Goal: Task Accomplishment & Management: Manage account settings

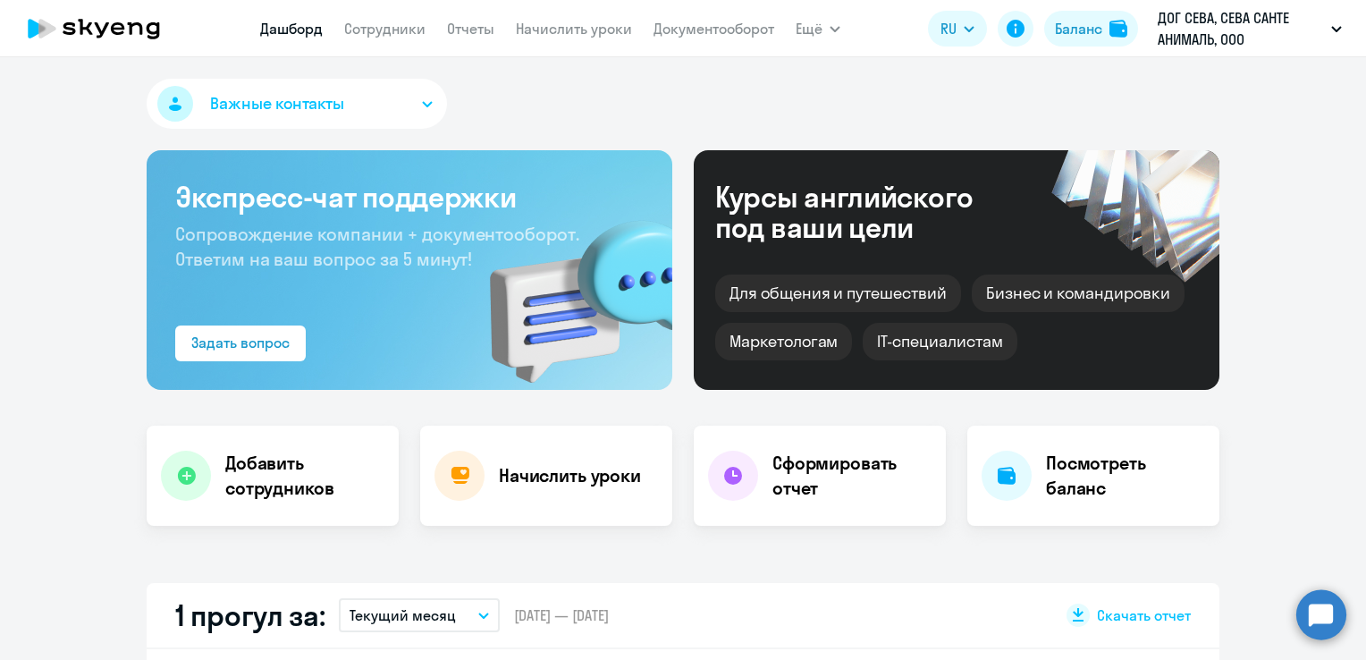
select select "30"
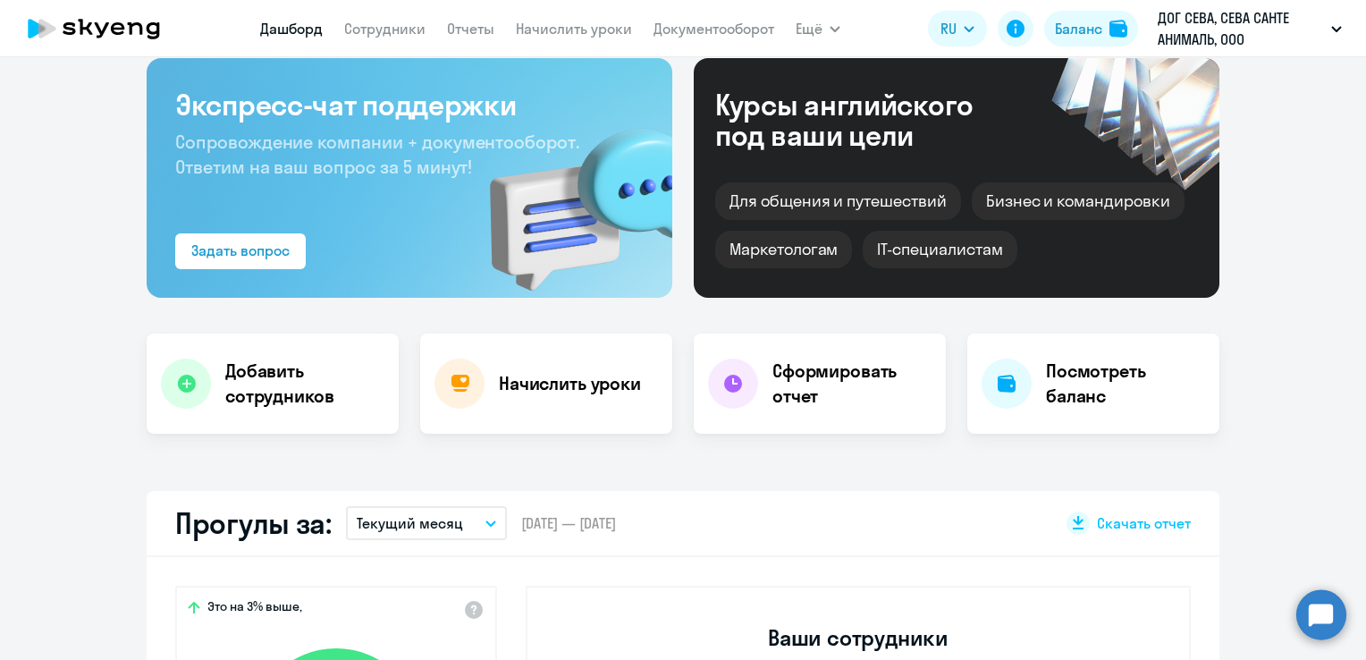
scroll to position [89, 0]
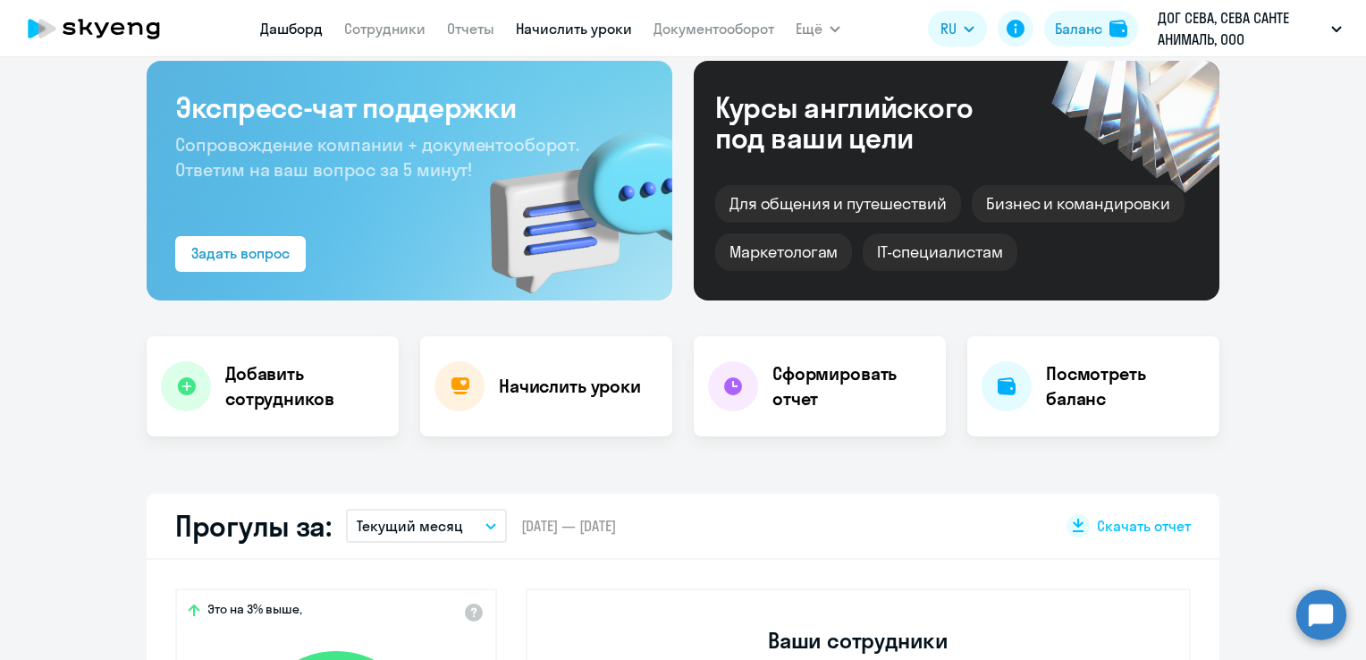
click at [562, 30] on link "Начислить уроки" at bounding box center [574, 29] width 116 height 18
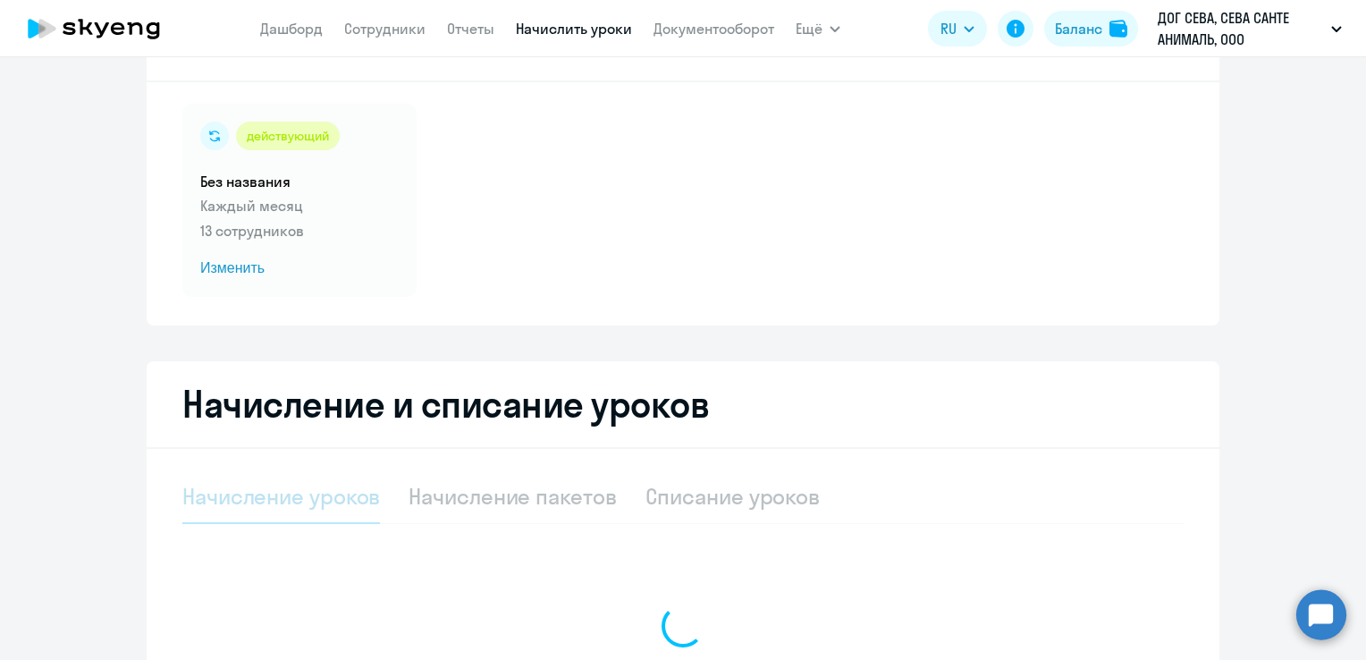
select select "10"
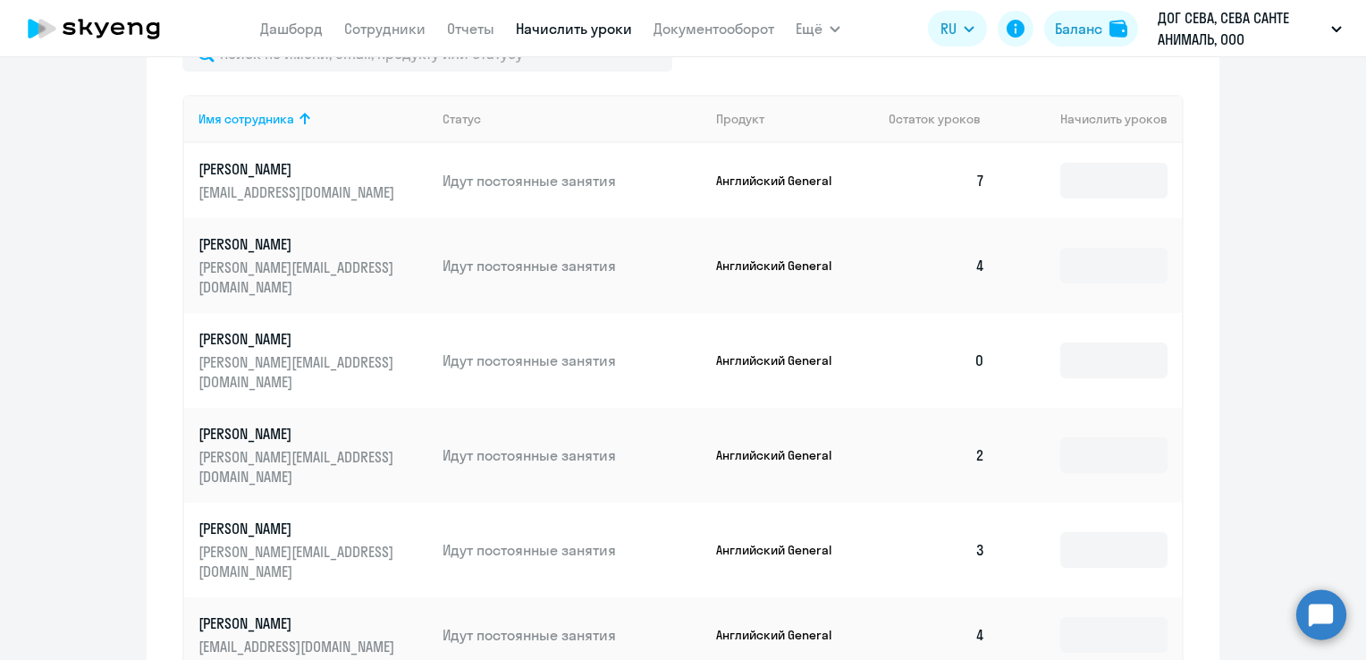
scroll to position [358, 0]
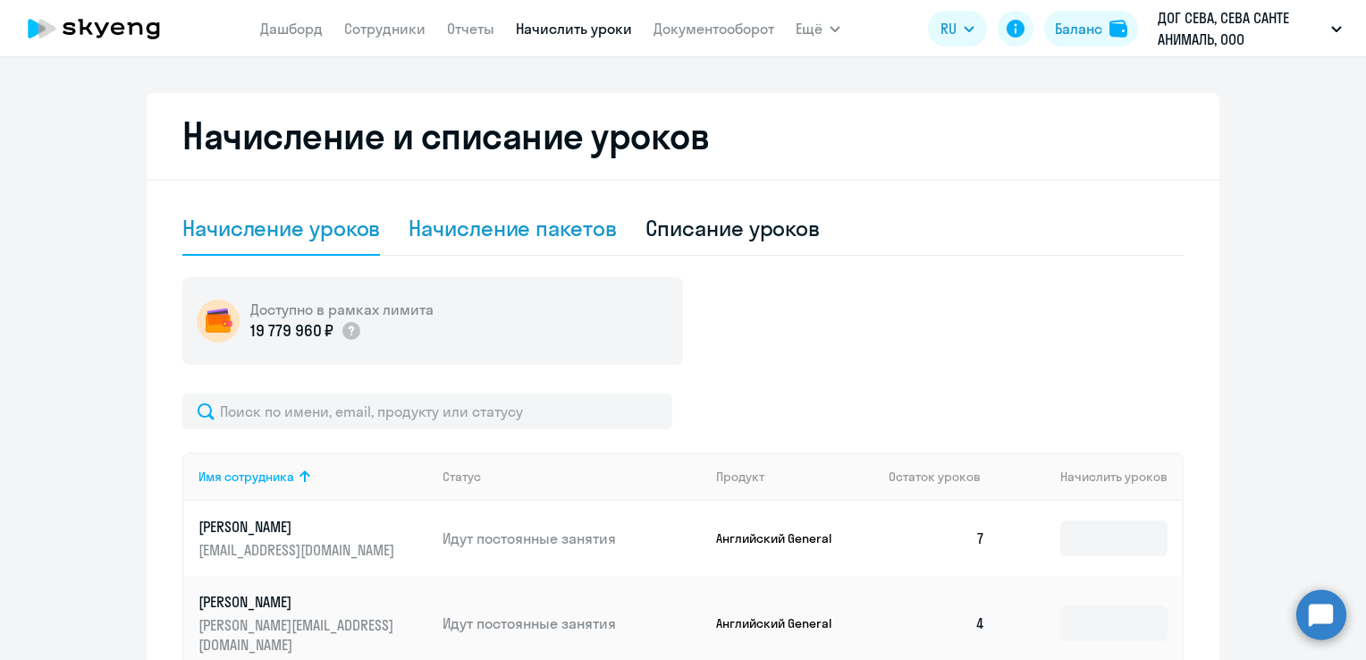
click at [517, 237] on div "Начисление пакетов" at bounding box center [512, 228] width 207 height 29
select select "10"
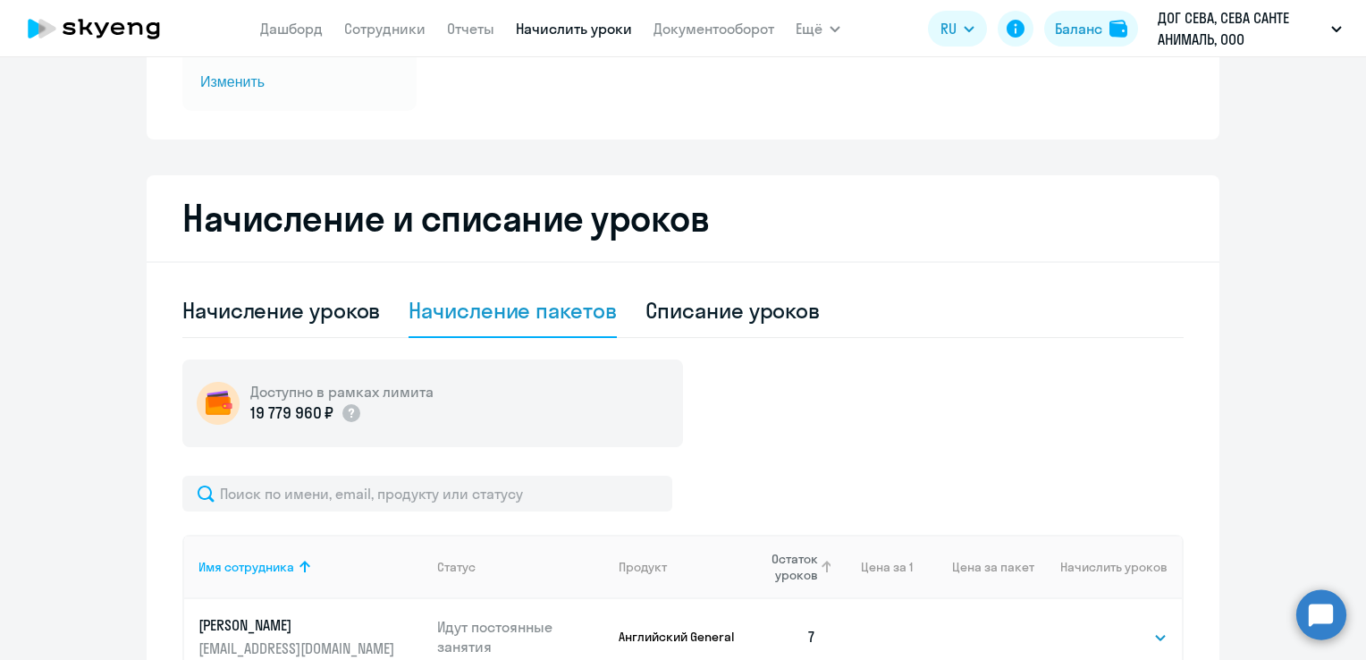
scroll to position [268, 0]
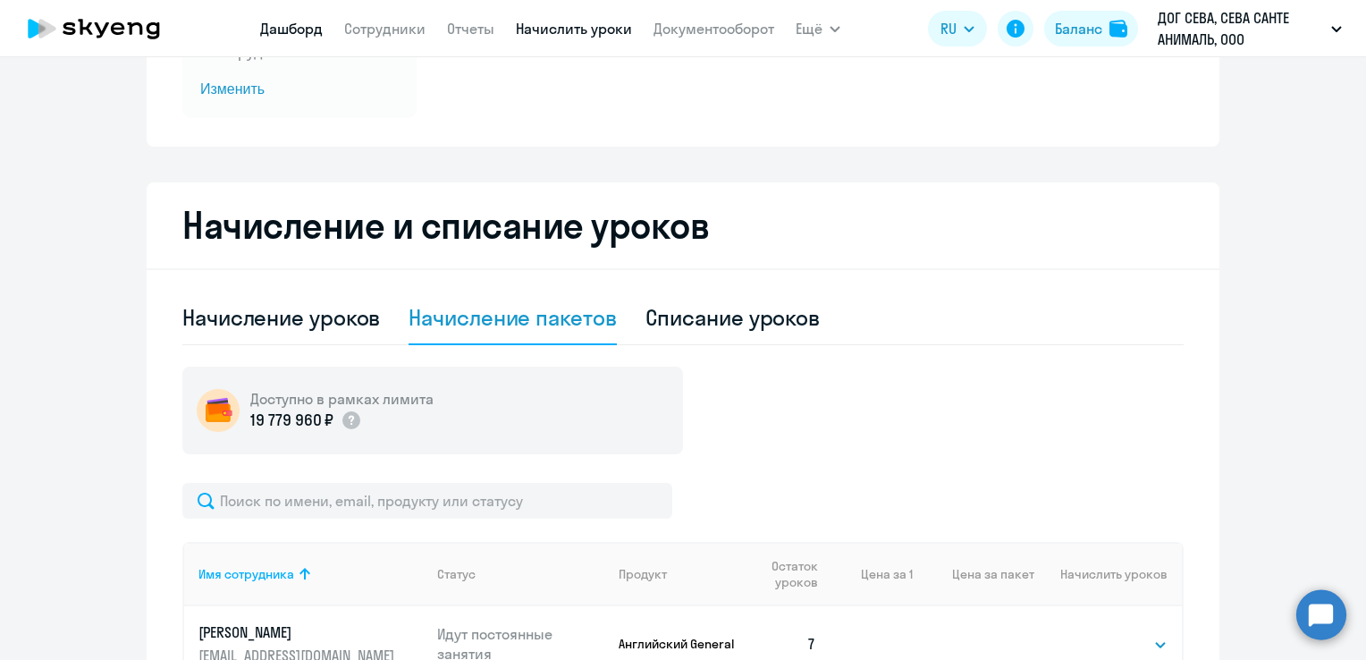
click at [279, 30] on link "Дашборд" at bounding box center [291, 29] width 63 height 18
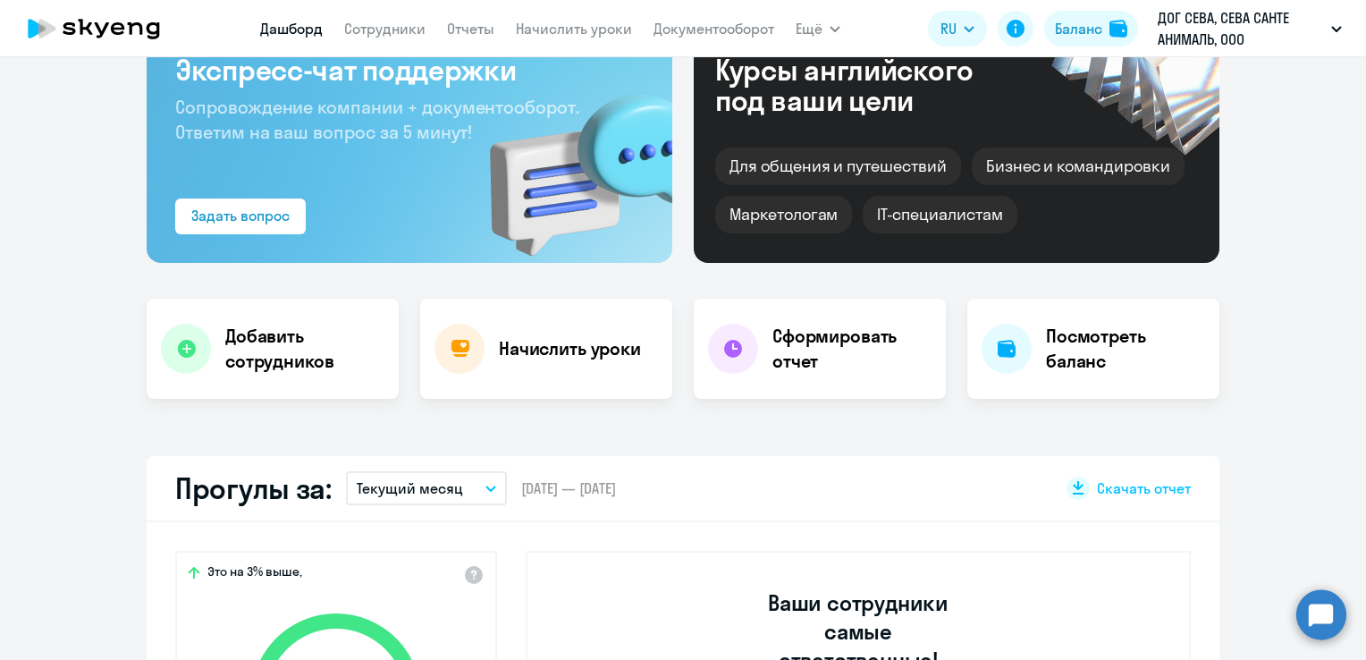
scroll to position [125, 0]
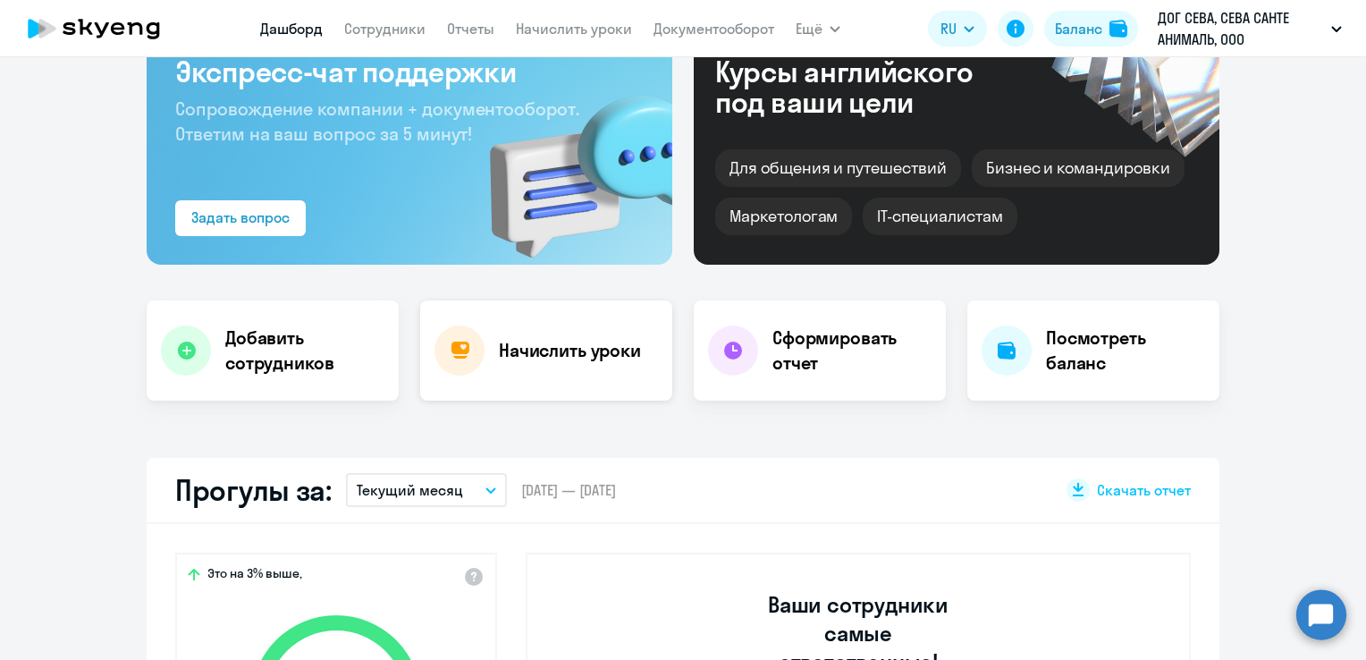
click at [555, 362] on h4 "Начислить уроки" at bounding box center [570, 350] width 142 height 25
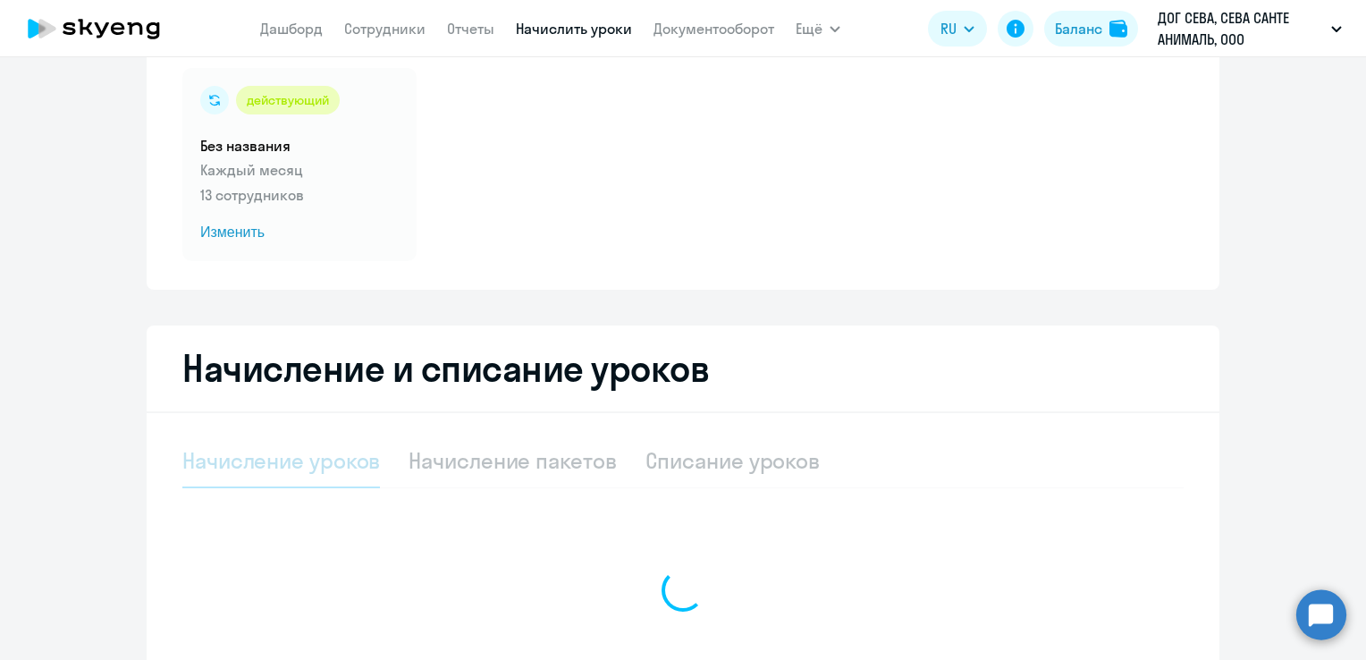
select select "10"
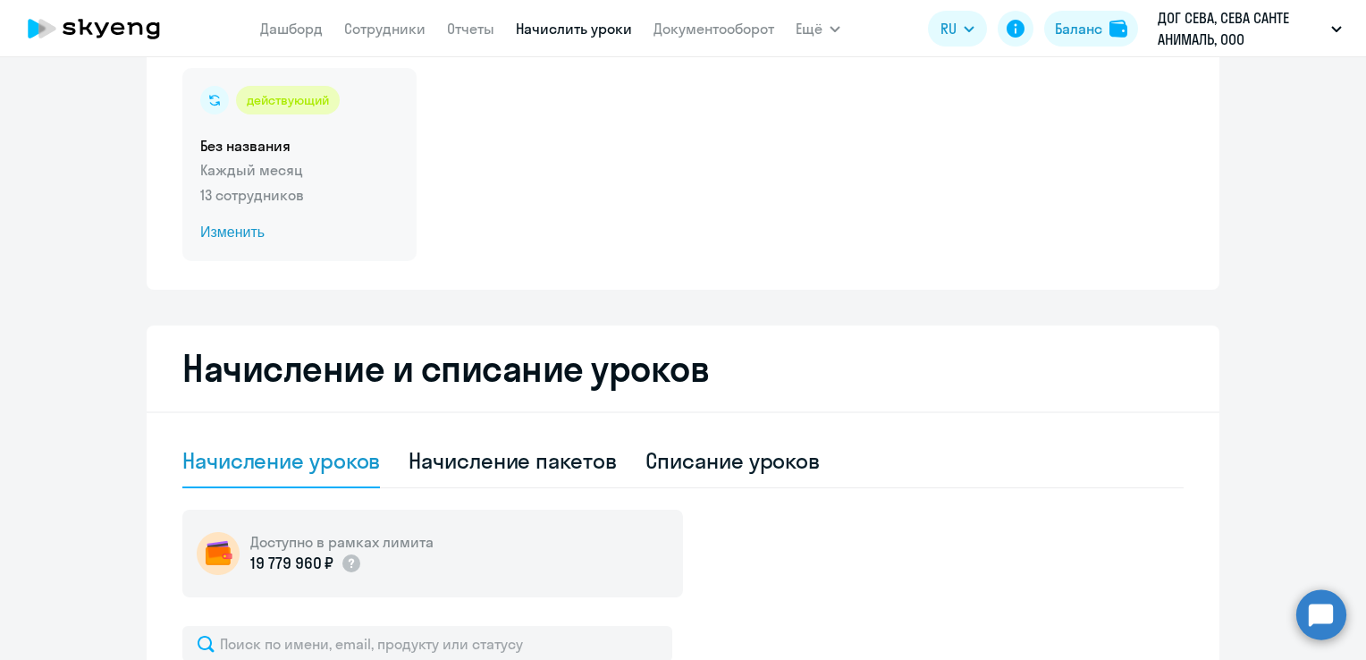
click at [227, 232] on span "Изменить" at bounding box center [299, 232] width 198 height 21
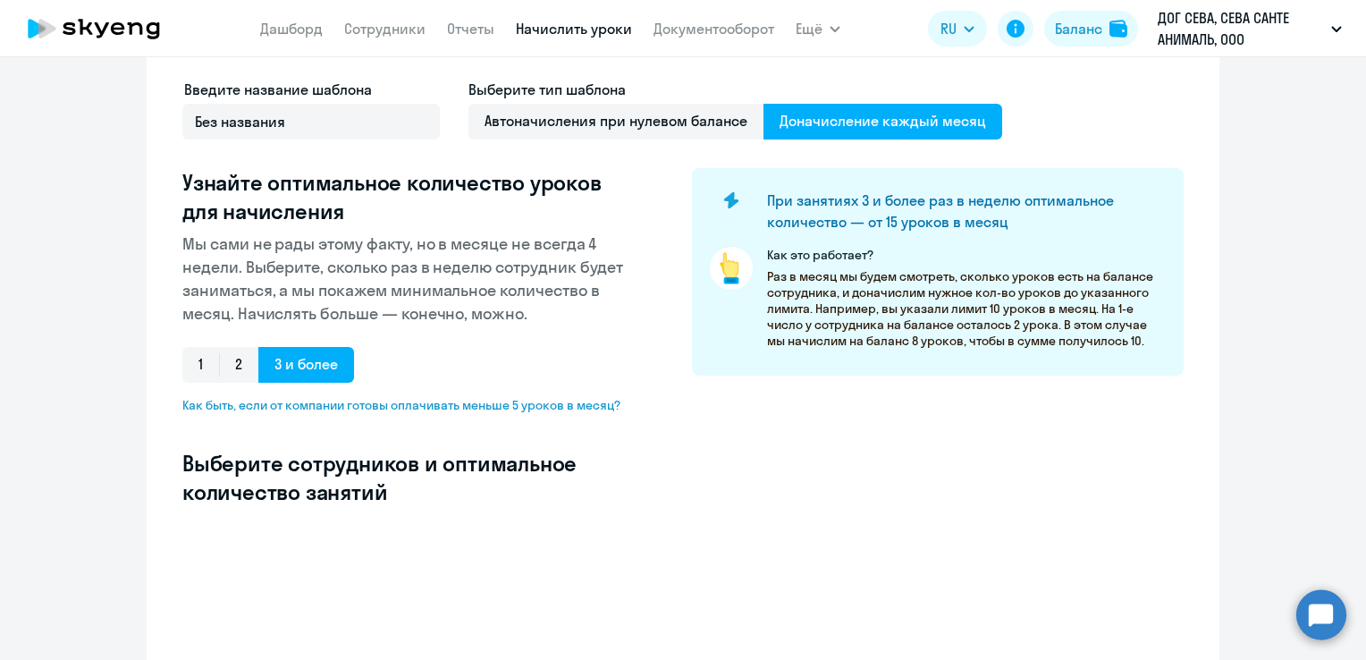
select select "10"
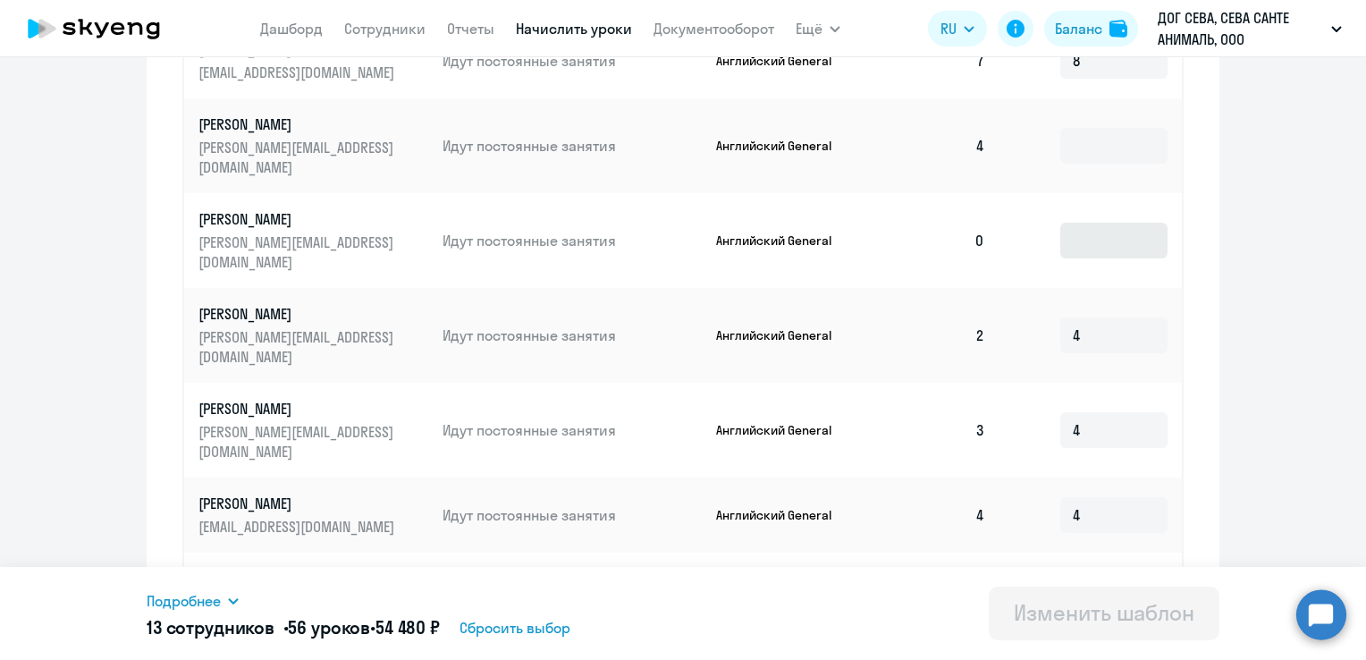
scroll to position [751, 0]
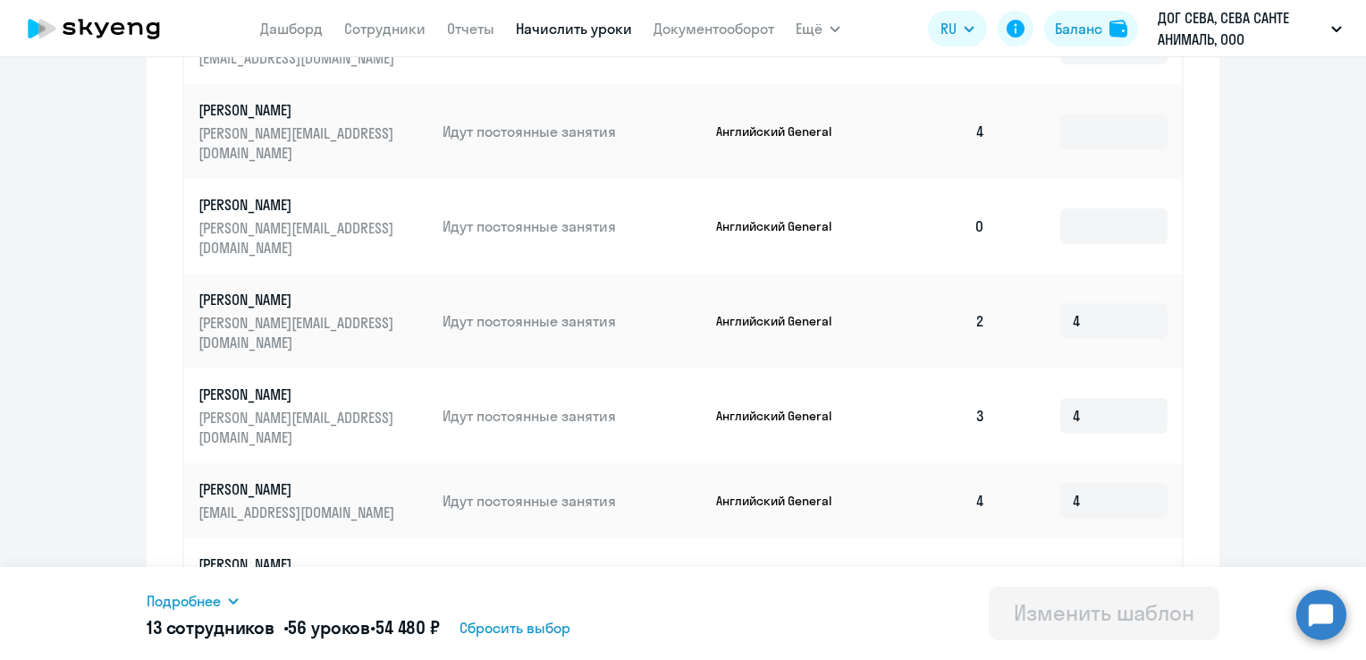
click at [999, 140] on td at bounding box center [1090, 131] width 182 height 95
click at [965, 141] on td "4" at bounding box center [936, 131] width 125 height 95
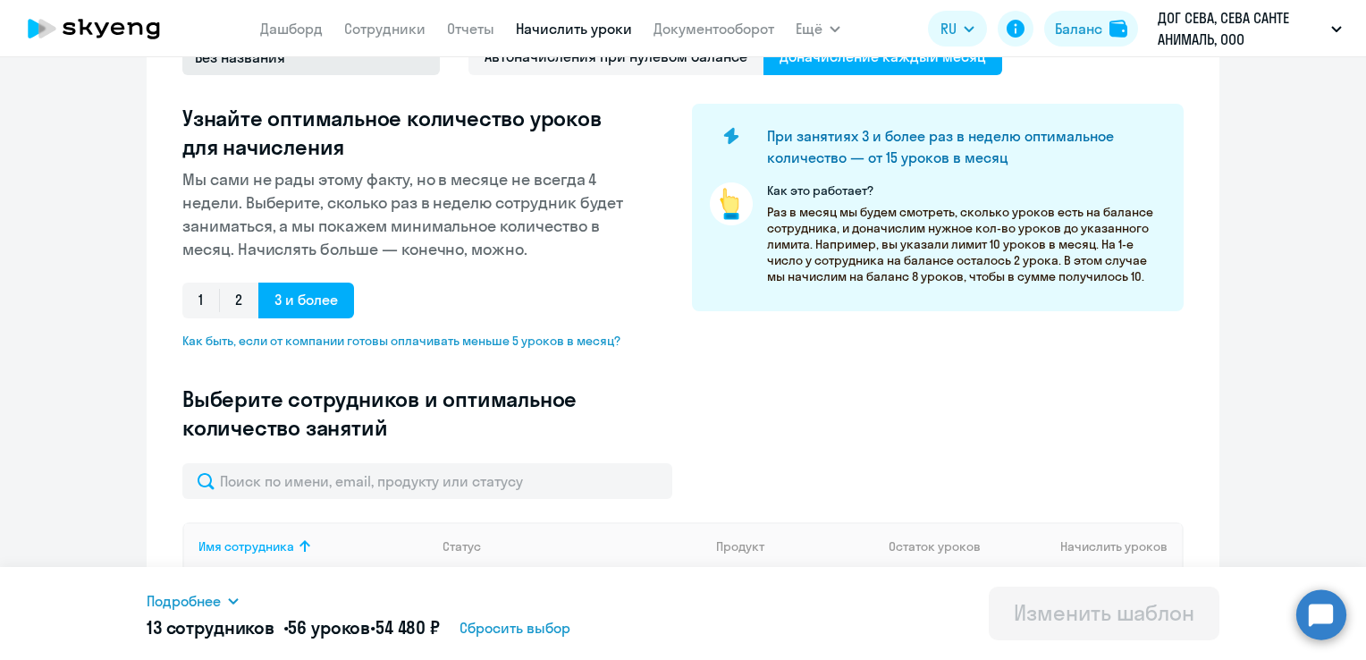
scroll to position [125, 0]
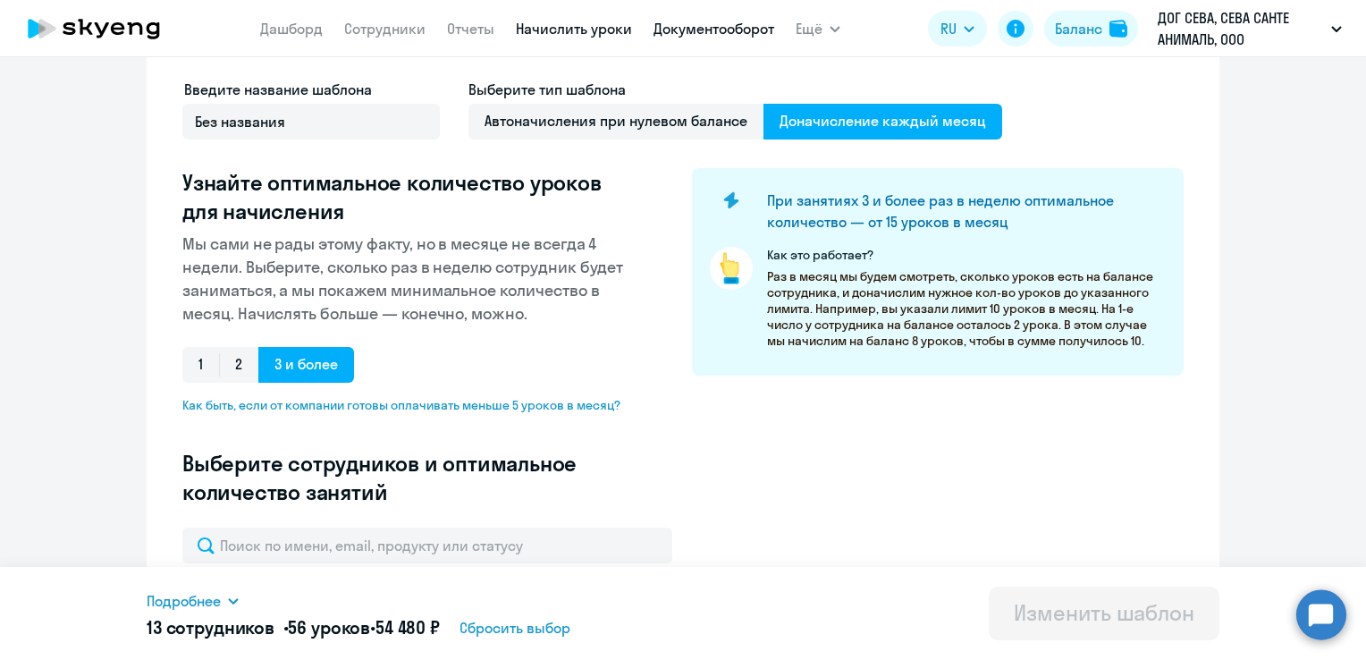
click at [689, 27] on link "Документооборот" at bounding box center [714, 29] width 121 height 18
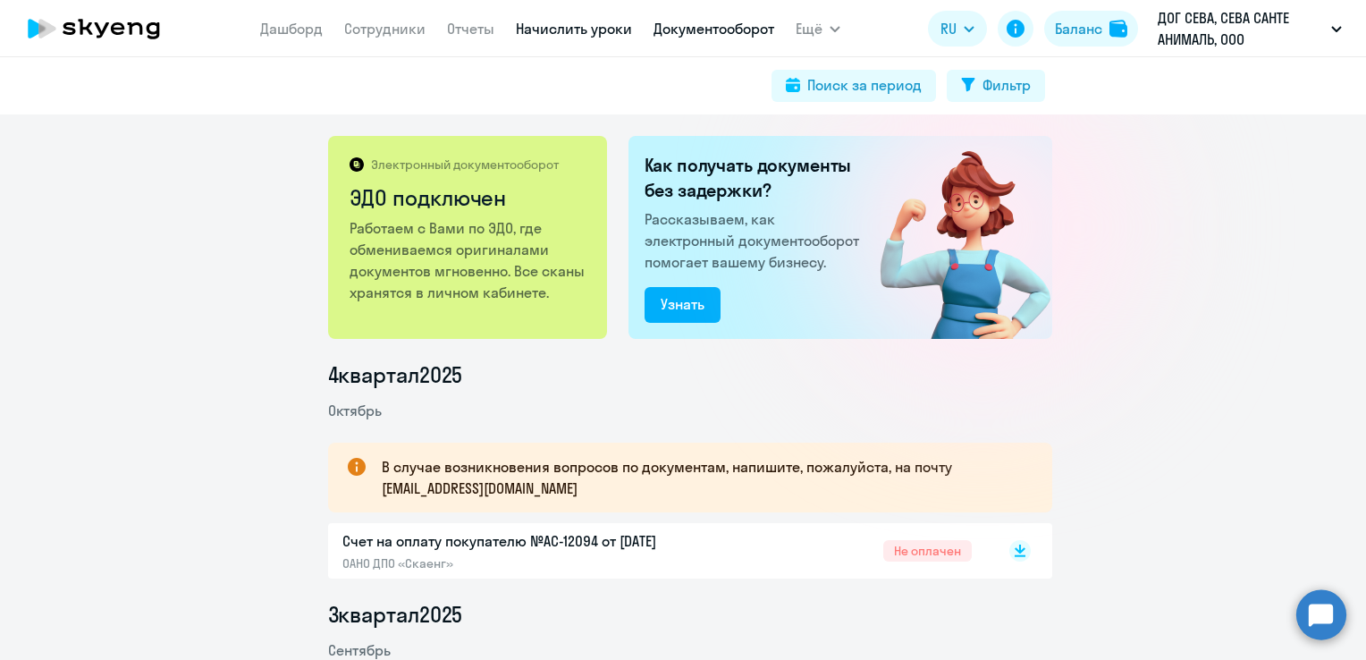
click at [581, 26] on link "Начислить уроки" at bounding box center [574, 29] width 116 height 18
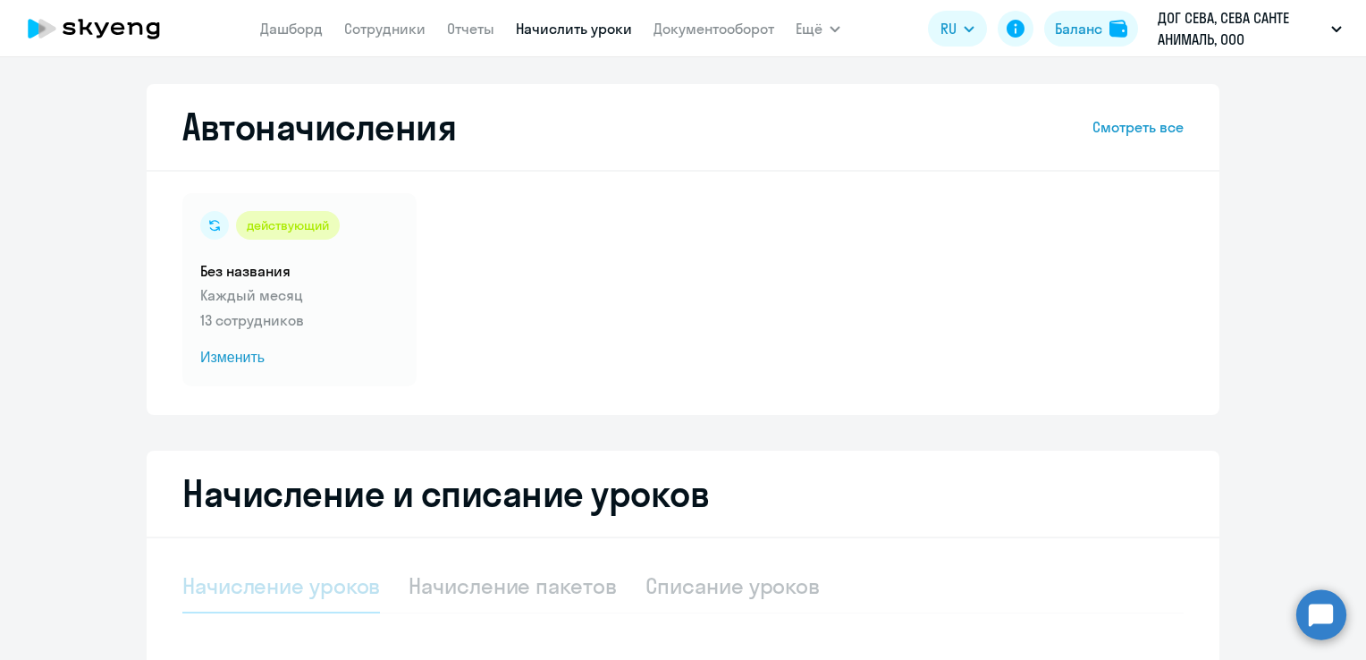
select select "10"
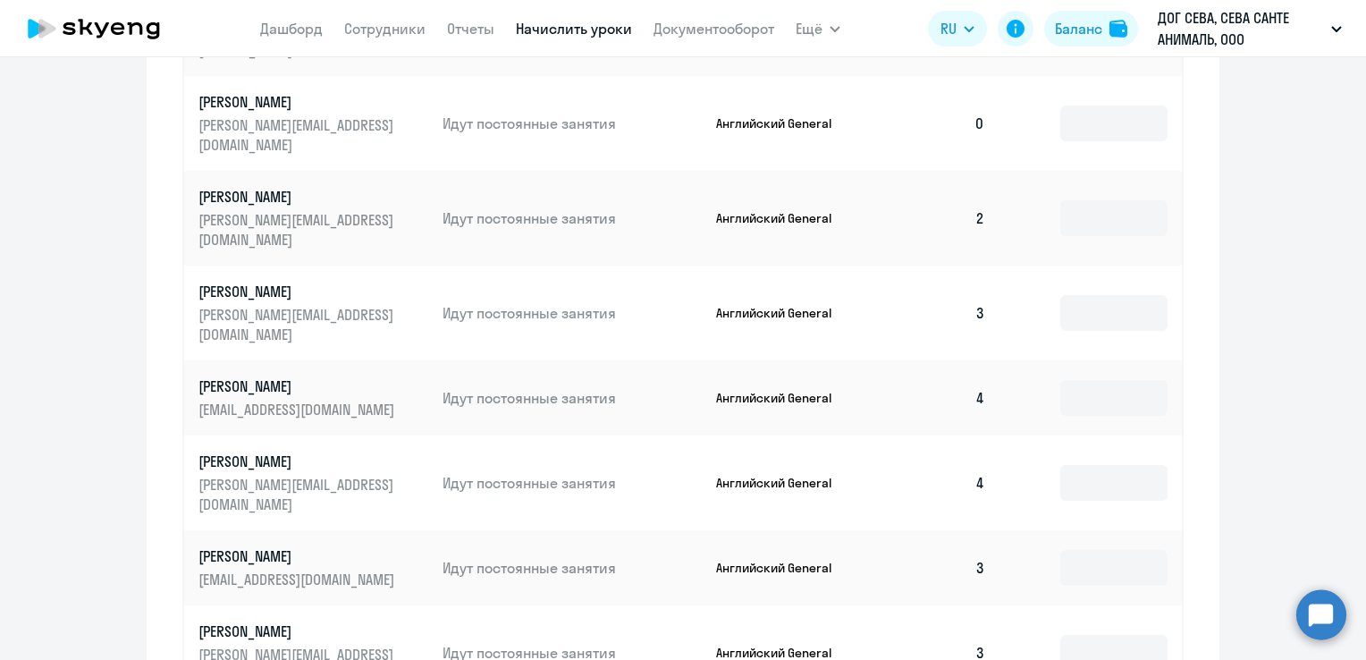
scroll to position [983, 0]
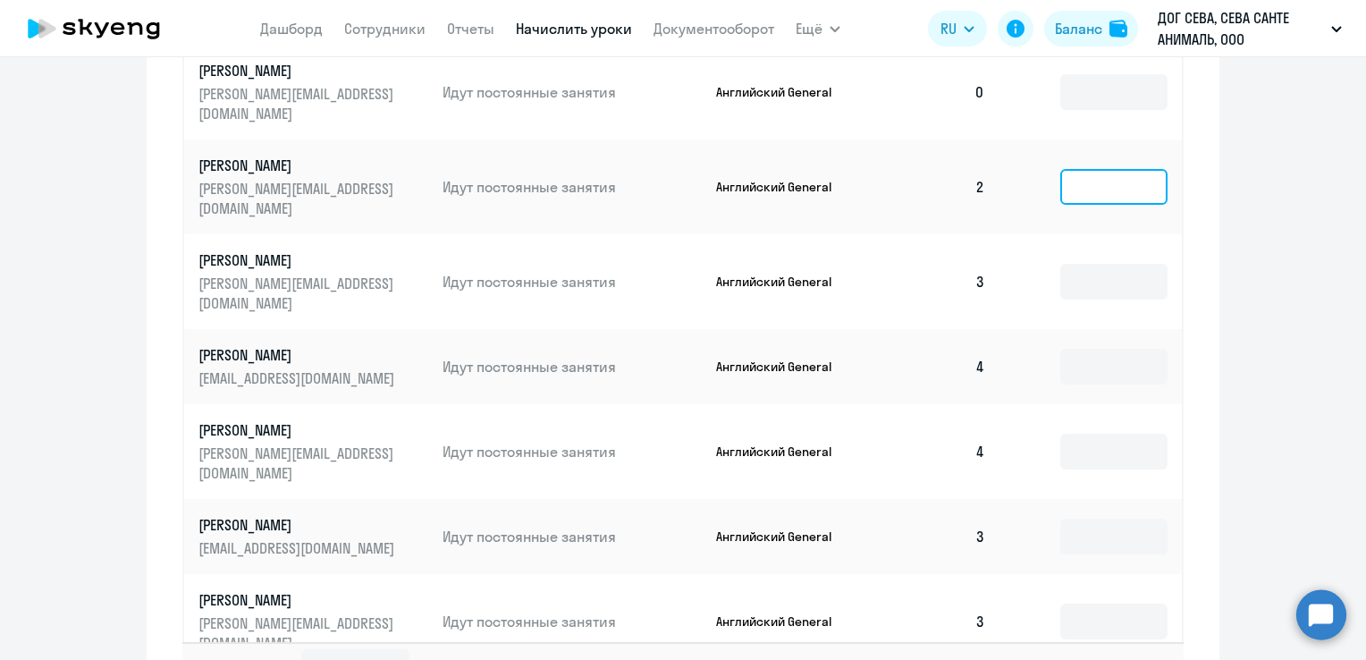
click at [1087, 169] on input at bounding box center [1113, 187] width 107 height 36
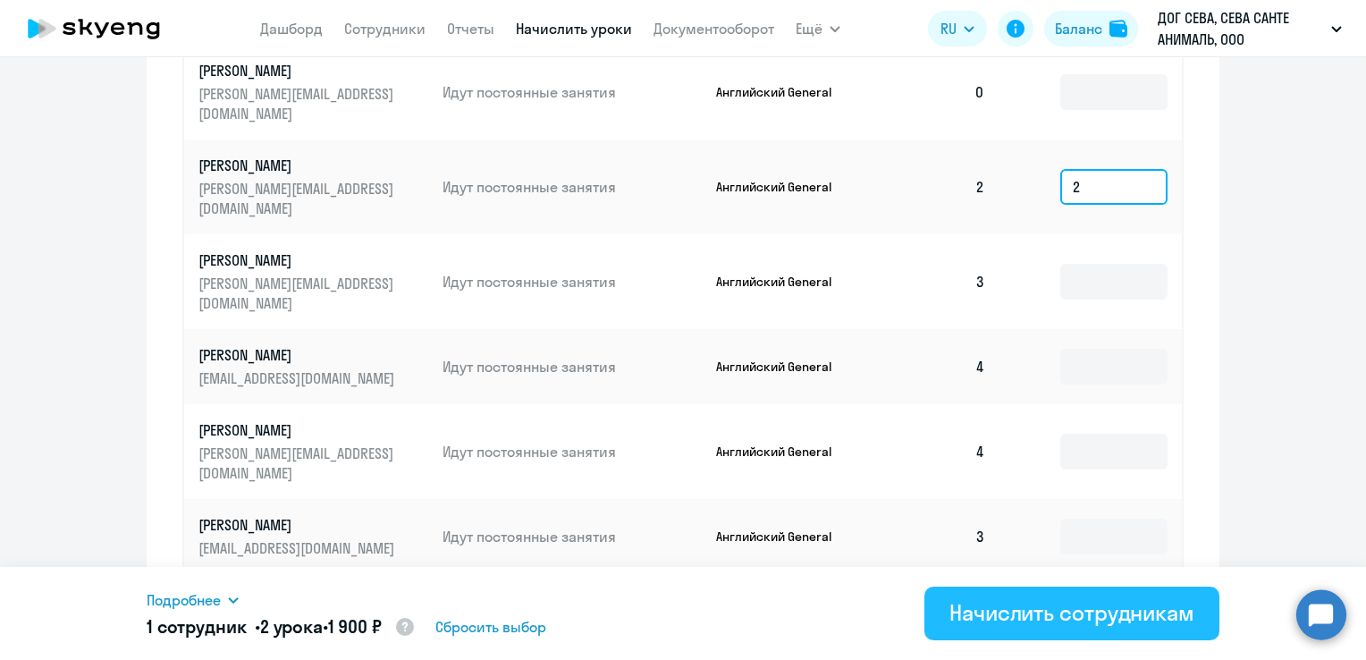
type input "2"
click at [1002, 609] on div "Начислить сотрудникам" at bounding box center [1071, 612] width 245 height 29
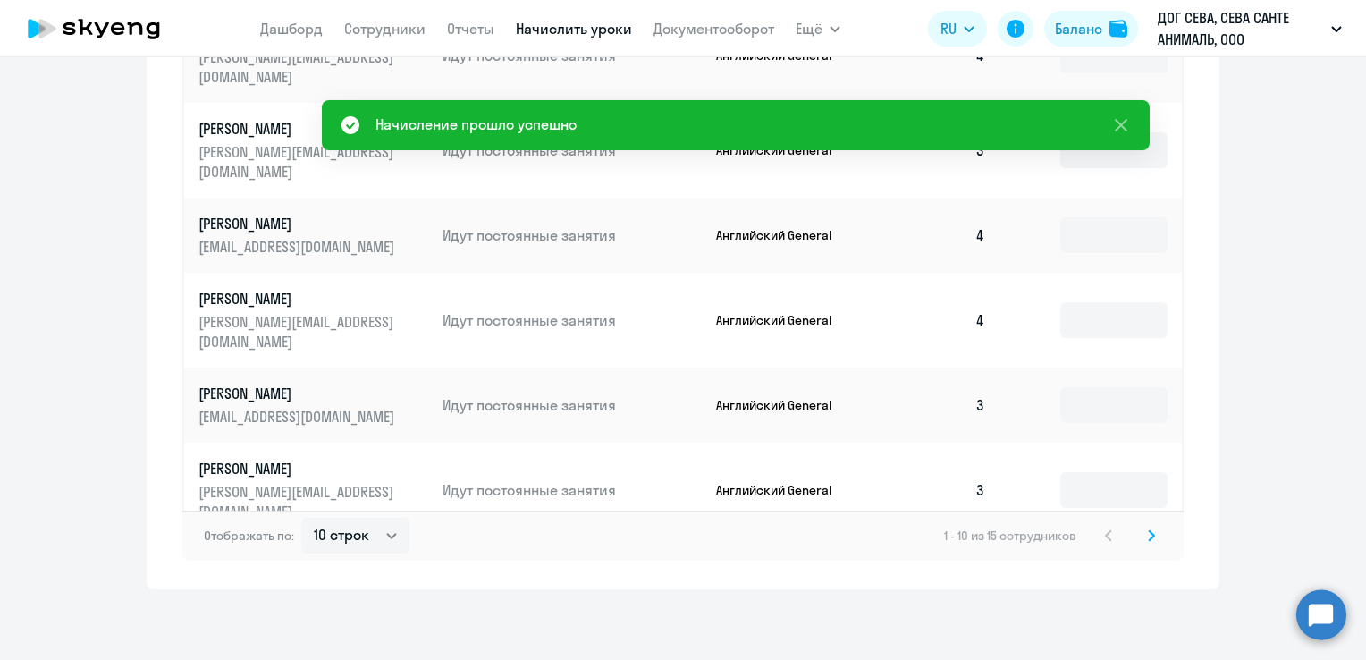
scroll to position [1116, 0]
click at [1148, 535] on icon at bounding box center [1151, 534] width 7 height 13
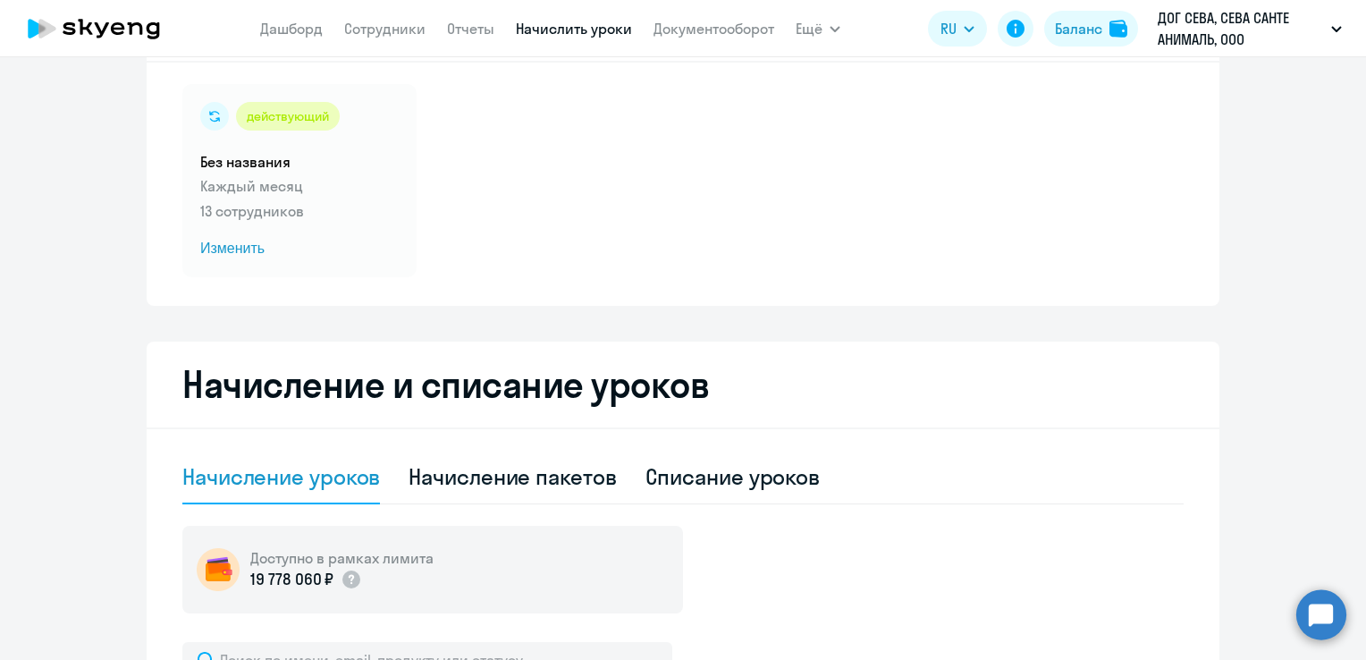
scroll to position [0, 0]
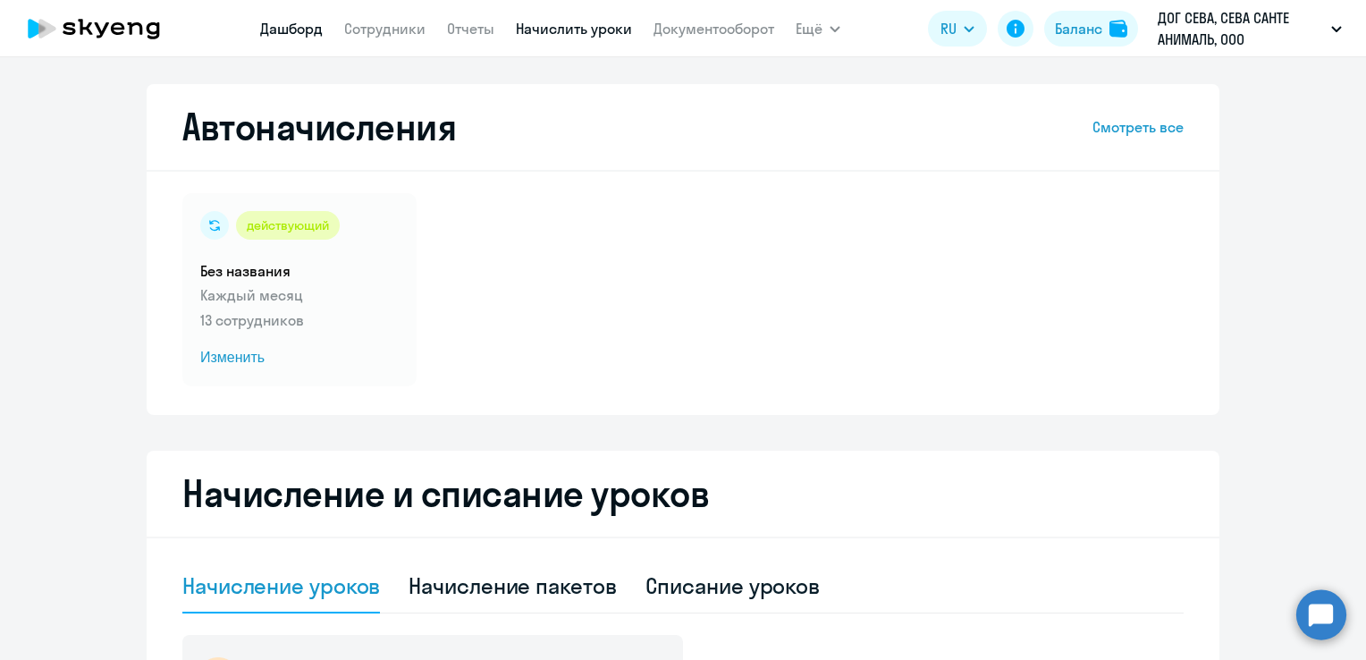
click at [266, 30] on link "Дашборд" at bounding box center [291, 29] width 63 height 18
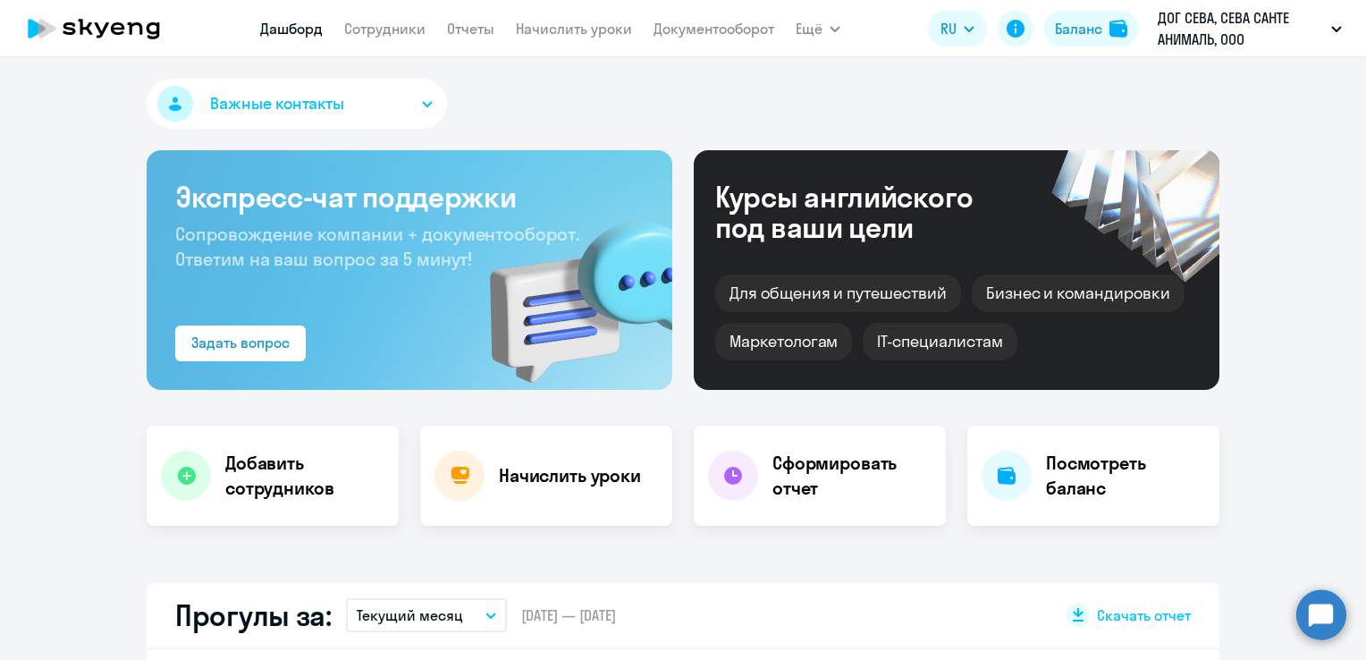
select select "30"
